Goal: Task Accomplishment & Management: Complete application form

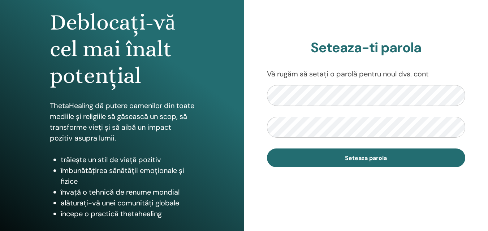
scroll to position [72, 0]
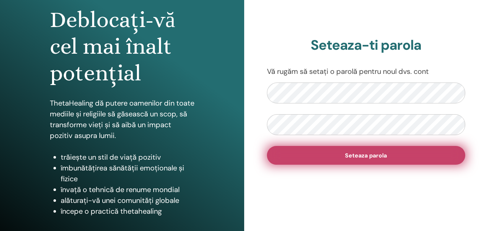
click at [404, 154] on button "Seteaza parola" at bounding box center [366, 155] width 198 height 19
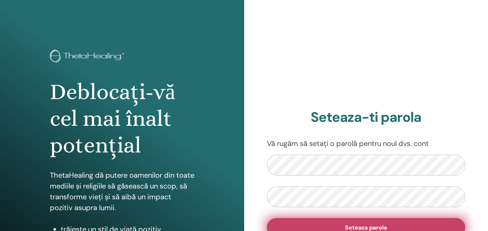
click at [356, 223] on button "Seteaza parola" at bounding box center [366, 227] width 198 height 19
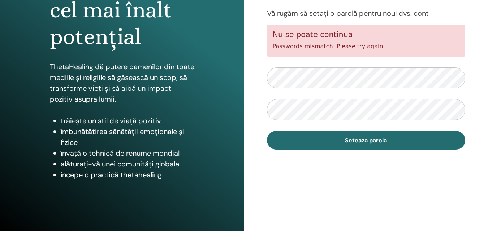
scroll to position [115, 0]
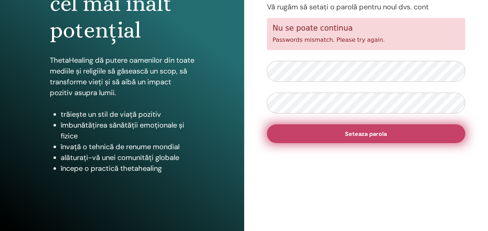
click at [399, 138] on button "Seteaza parola" at bounding box center [366, 134] width 198 height 19
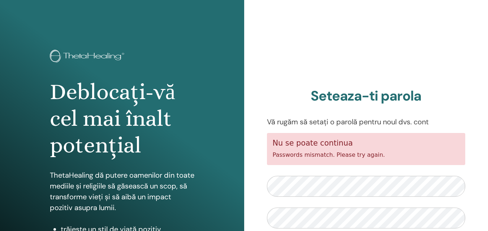
scroll to position [115, 0]
